Goal: Task Accomplishment & Management: Manage account settings

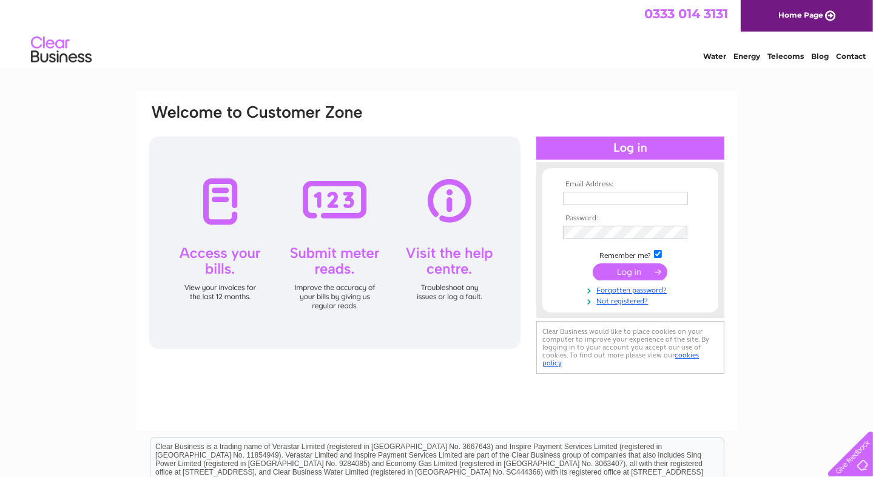
type input "info@mtcelectrical.com"
click at [638, 273] on input "submit" at bounding box center [630, 271] width 75 height 17
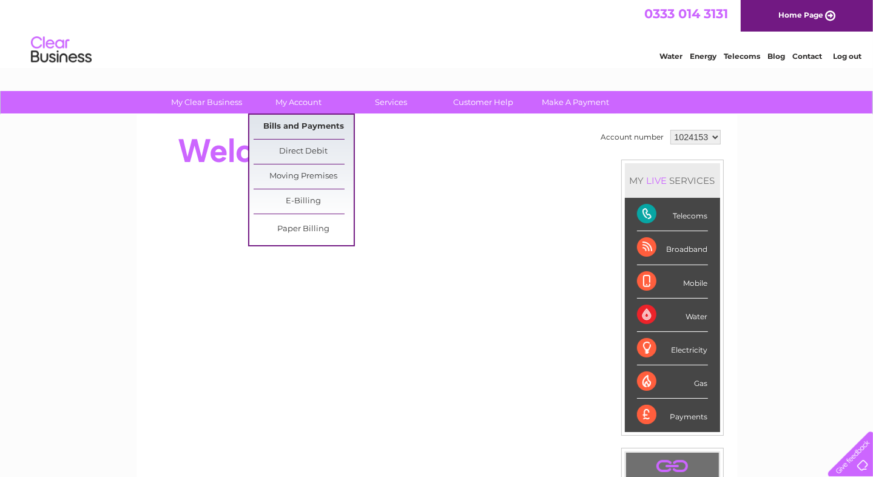
click at [301, 130] on link "Bills and Payments" at bounding box center [304, 127] width 100 height 24
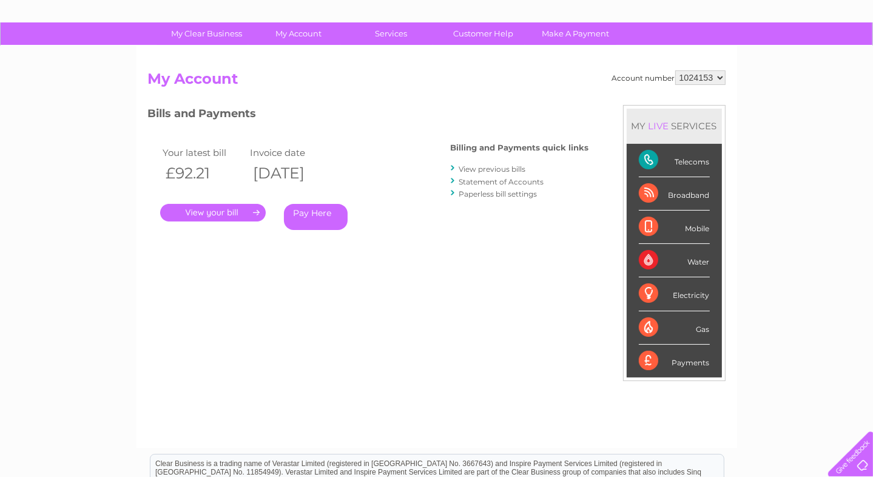
scroll to position [12, 0]
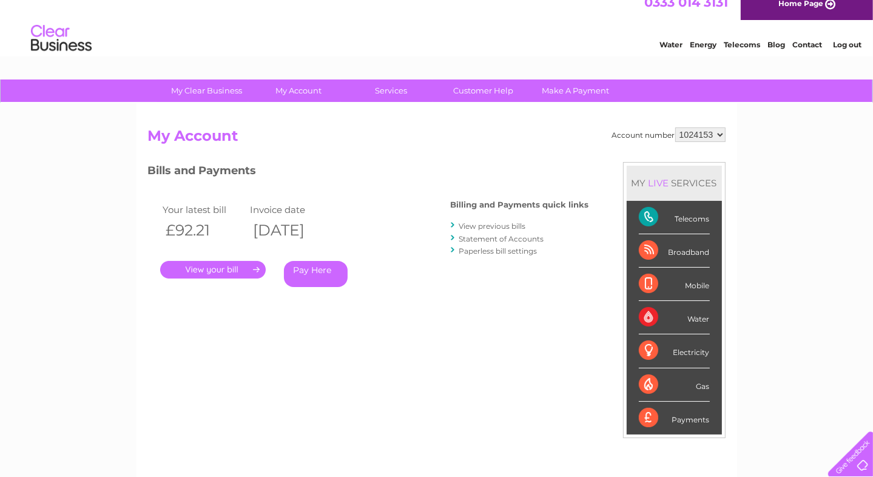
click at [484, 224] on link "View previous bills" at bounding box center [492, 225] width 67 height 9
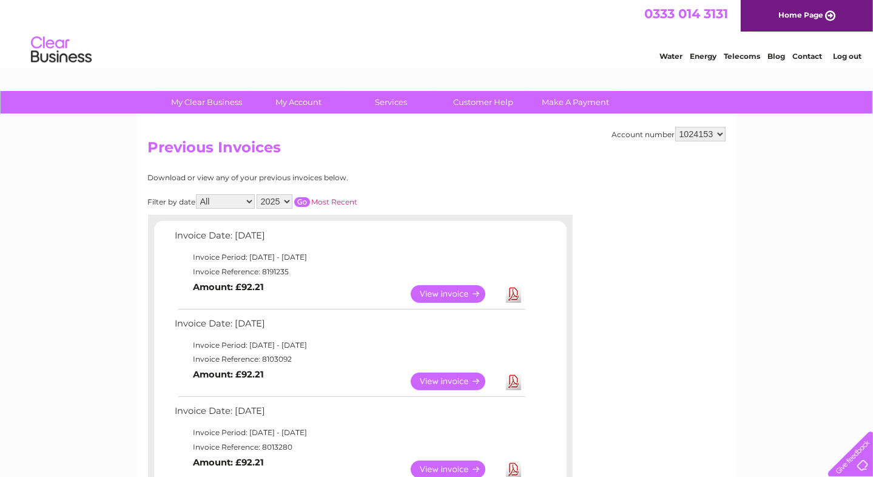
click at [453, 294] on link "View" at bounding box center [455, 294] width 89 height 18
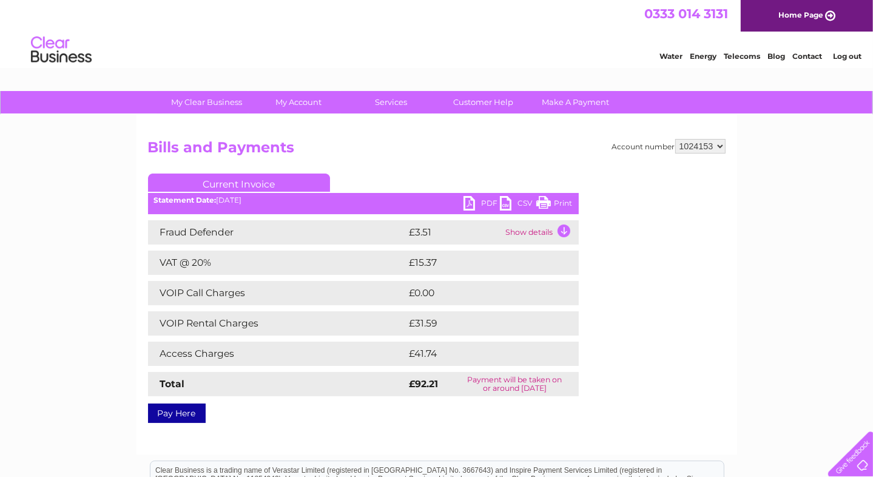
click at [470, 207] on link "PDF" at bounding box center [481, 205] width 36 height 18
click at [475, 204] on link "PDF" at bounding box center [481, 205] width 36 height 18
click at [848, 52] on link "Log out" at bounding box center [847, 56] width 29 height 9
